Goal: Task Accomplishment & Management: Use online tool/utility

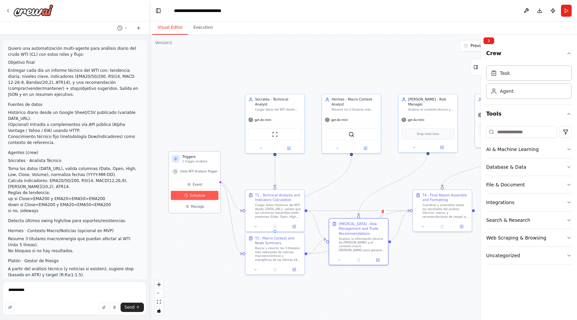
scroll to position [1878, 0]
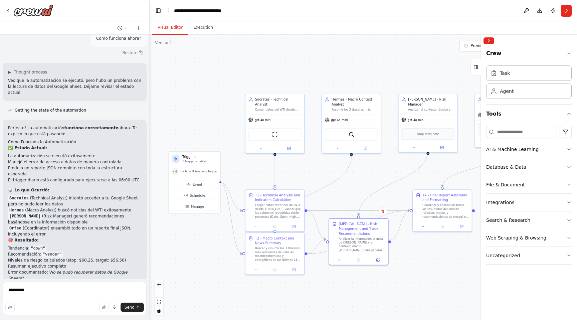
drag, startPoint x: 223, startPoint y: 264, endPoint x: 223, endPoint y: 275, distance: 10.7
click at [223, 275] on div ".deletable-edge-delete-btn { width: 20px; height: 20px; border: 0px solid #ffff…" at bounding box center [364, 177] width 428 height 285
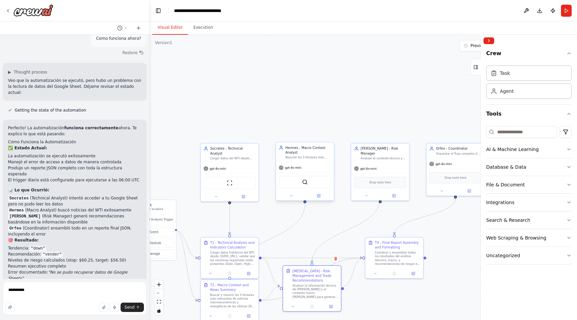
click at [307, 163] on div "gpt-4o-mini" at bounding box center [305, 167] width 58 height 10
drag, startPoint x: 285, startPoint y: 233, endPoint x: 285, endPoint y: 223, distance: 9.4
click at [285, 223] on div ".deletable-edge-delete-btn { width: 20px; height: 20px; border: 0px solid #ffff…" at bounding box center [364, 177] width 428 height 285
click at [396, 253] on div "Coordinar y ensamblar todos los resultados del análisis (técnico, macro, y reco…" at bounding box center [398, 257] width 46 height 15
click at [318, 288] on div "Analizar la información técnica de [PERSON_NAME] y el contexto macro [PERSON_NA…" at bounding box center [316, 290] width 46 height 15
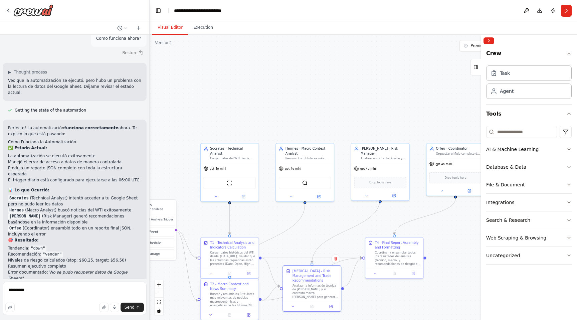
click at [235, 297] on div "Buscar y resumir los 3 titulares más relevantes de noticias macroeconómicas y e…" at bounding box center [233, 299] width 46 height 15
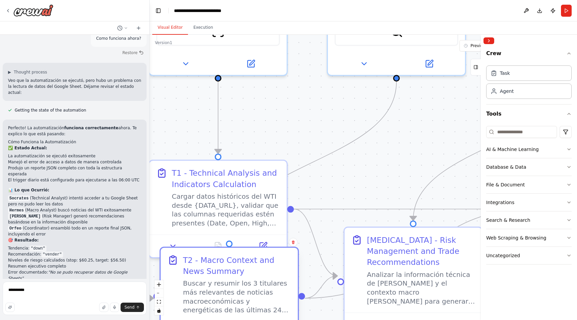
drag, startPoint x: 239, startPoint y: 294, endPoint x: 246, endPoint y: 283, distance: 13.2
click at [246, 283] on div "Buscar y resumir los 3 titulares más relevantes de noticias macroeconómicas y e…" at bounding box center [237, 297] width 108 height 36
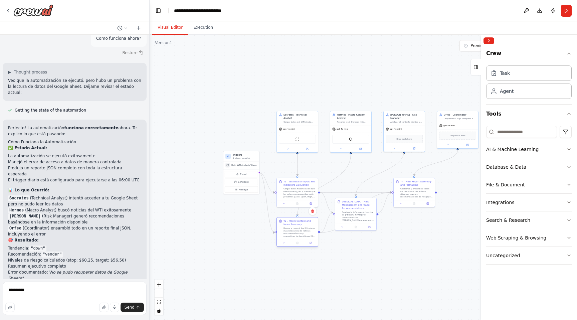
drag, startPoint x: 303, startPoint y: 212, endPoint x: 299, endPoint y: 225, distance: 13.2
click at [299, 225] on div "T2 - Macro Context and News Summary" at bounding box center [300, 222] width 32 height 7
click at [298, 233] on div "Buscar y resumir los 3 titulares más relevantes de noticias macroeconómicas y e…" at bounding box center [300, 232] width 32 height 11
click at [311, 243] on icon at bounding box center [311, 243] width 2 height 2
click at [290, 229] on div "Buscar y resumir los 3 titulares más relevantes de noticias macroeconómicas y e…" at bounding box center [300, 232] width 32 height 11
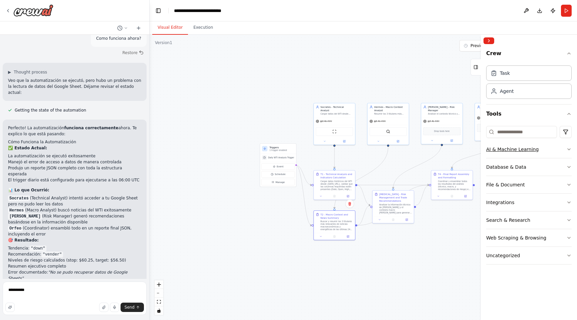
click at [520, 150] on div "AI & Machine Learning" at bounding box center [512, 149] width 52 height 7
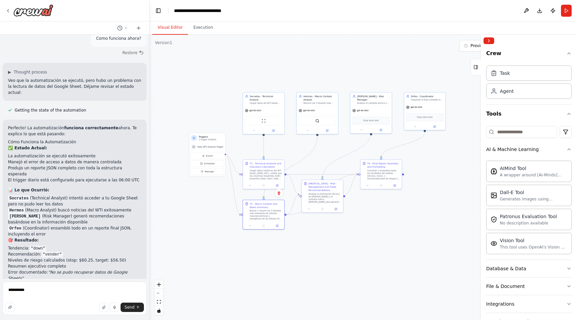
drag, startPoint x: 420, startPoint y: 235, endPoint x: 349, endPoint y: 224, distance: 71.6
click at [349, 224] on div ".deletable-edge-delete-btn { width: 20px; height: 20px; border: 0px solid #ffff…" at bounding box center [364, 177] width 428 height 285
